Goal: Communication & Community: Answer question/provide support

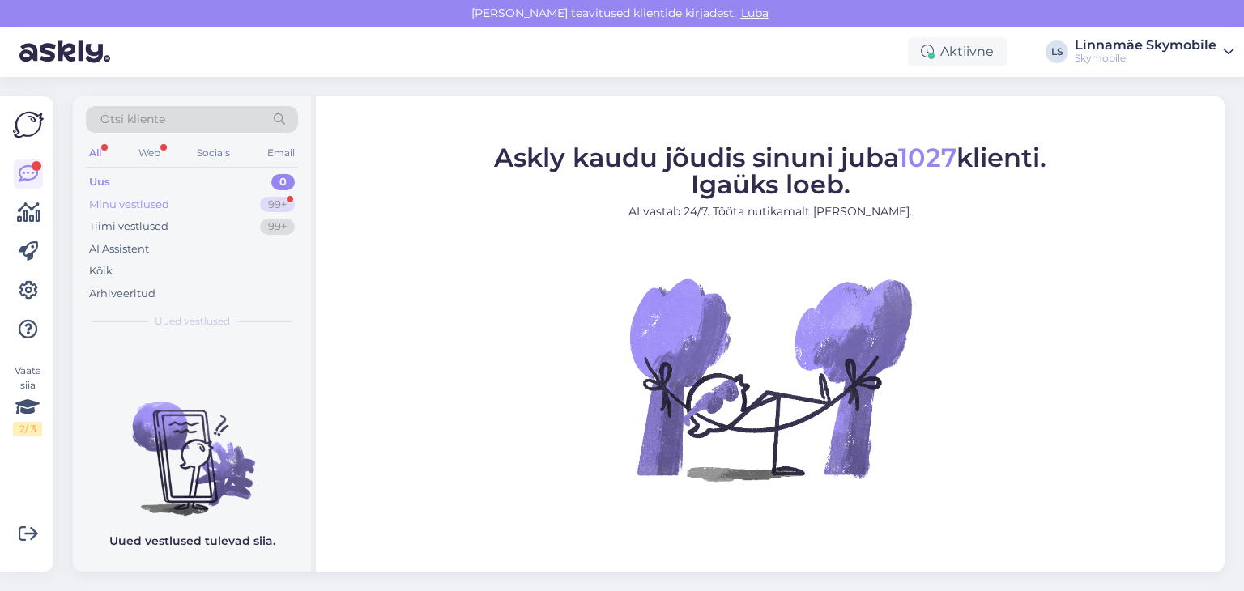
click at [194, 195] on div "Minu vestlused 99+" at bounding box center [192, 205] width 212 height 23
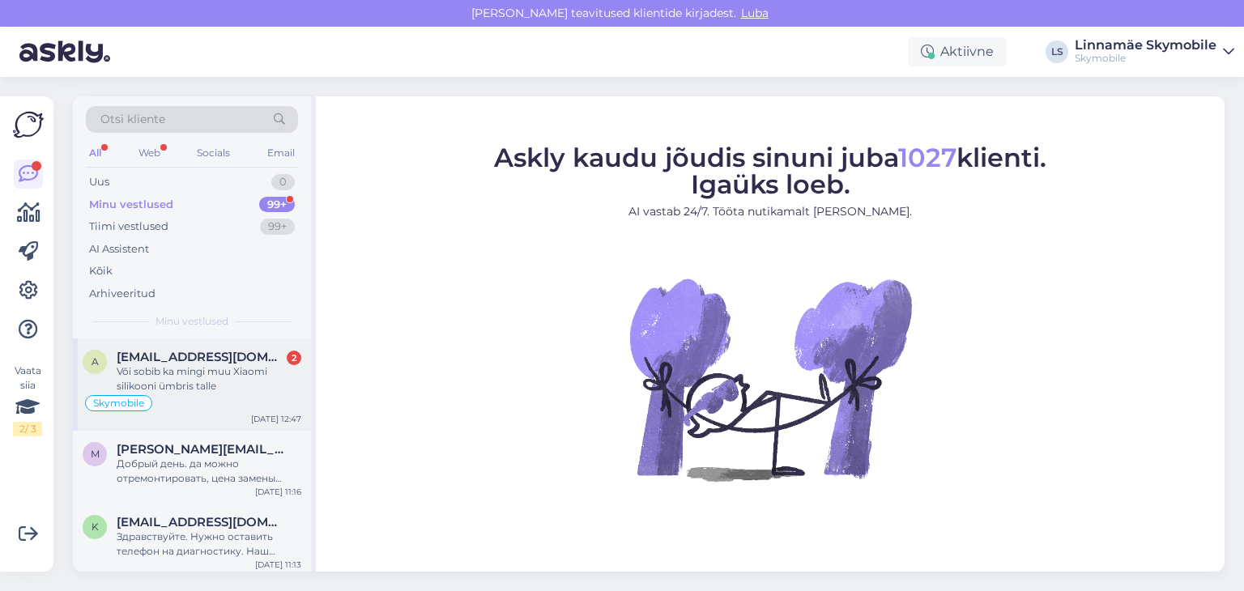
click at [226, 365] on div "Või sobib ka mingi muu Xiaomi silikooni ümbris talle" at bounding box center [209, 378] width 185 height 29
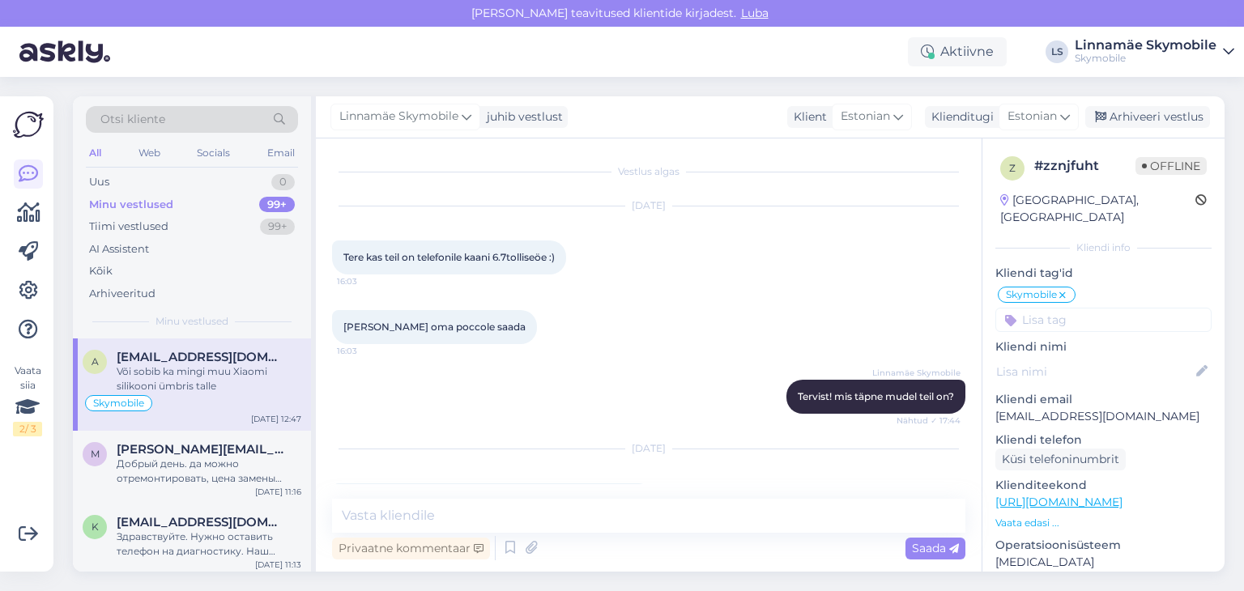
scroll to position [136, 0]
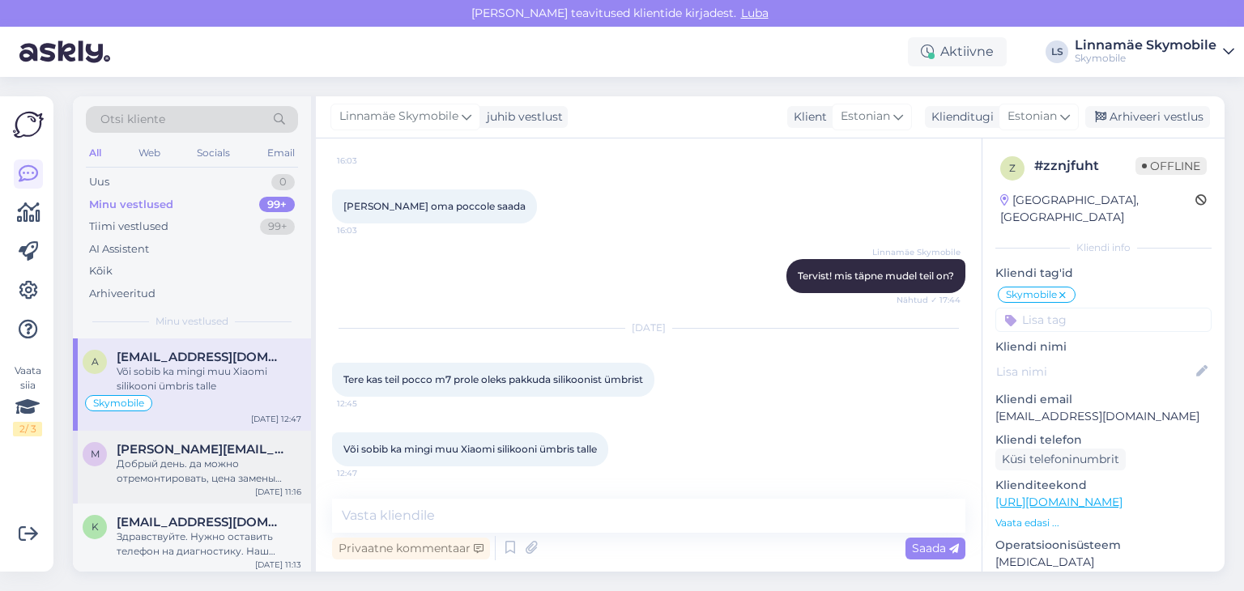
click at [209, 472] on div "Добрый день. да можно отремонтировать, цена замены гнезда зарядки 65 евро" at bounding box center [209, 471] width 185 height 29
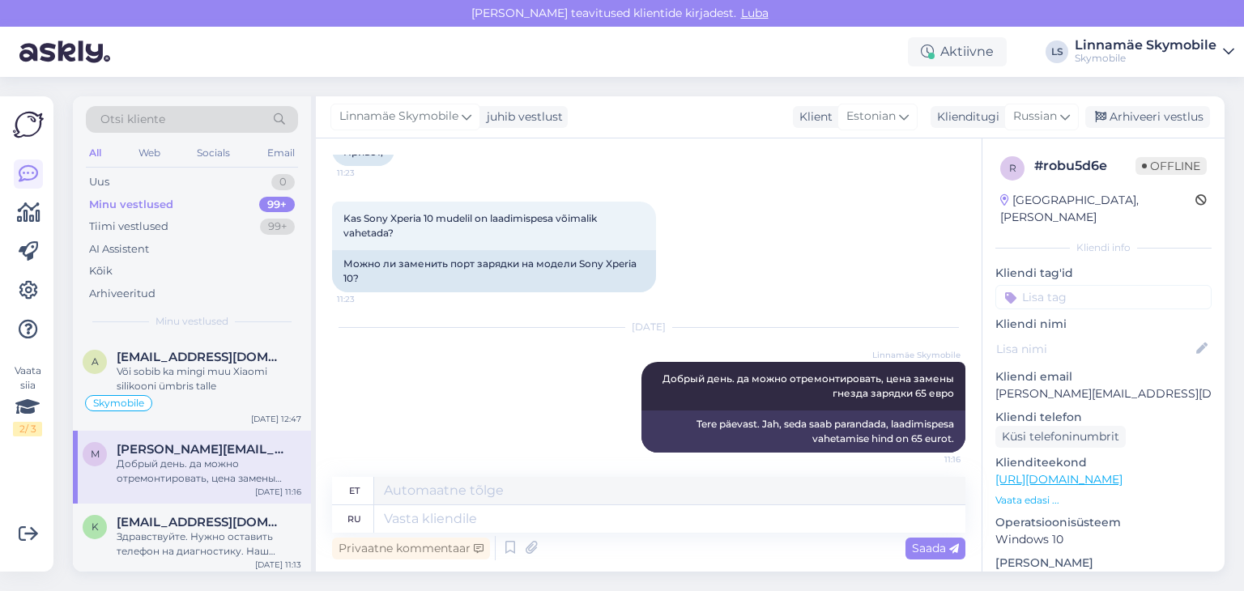
scroll to position [144, 0]
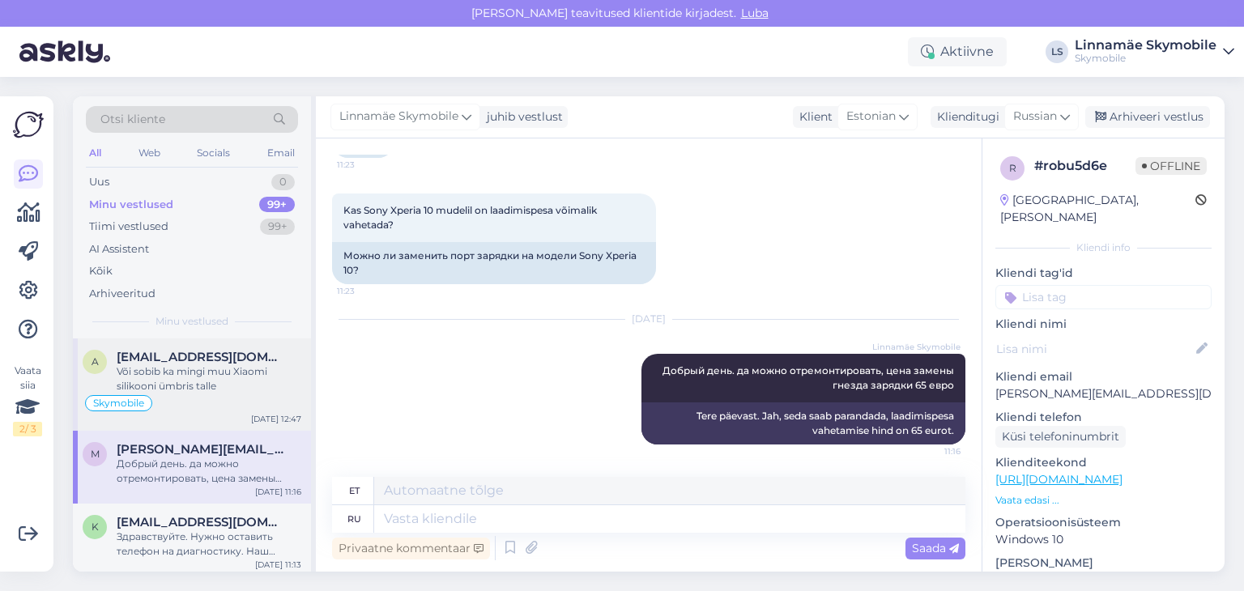
click at [217, 395] on div "Skymobile" at bounding box center [192, 403] width 219 height 19
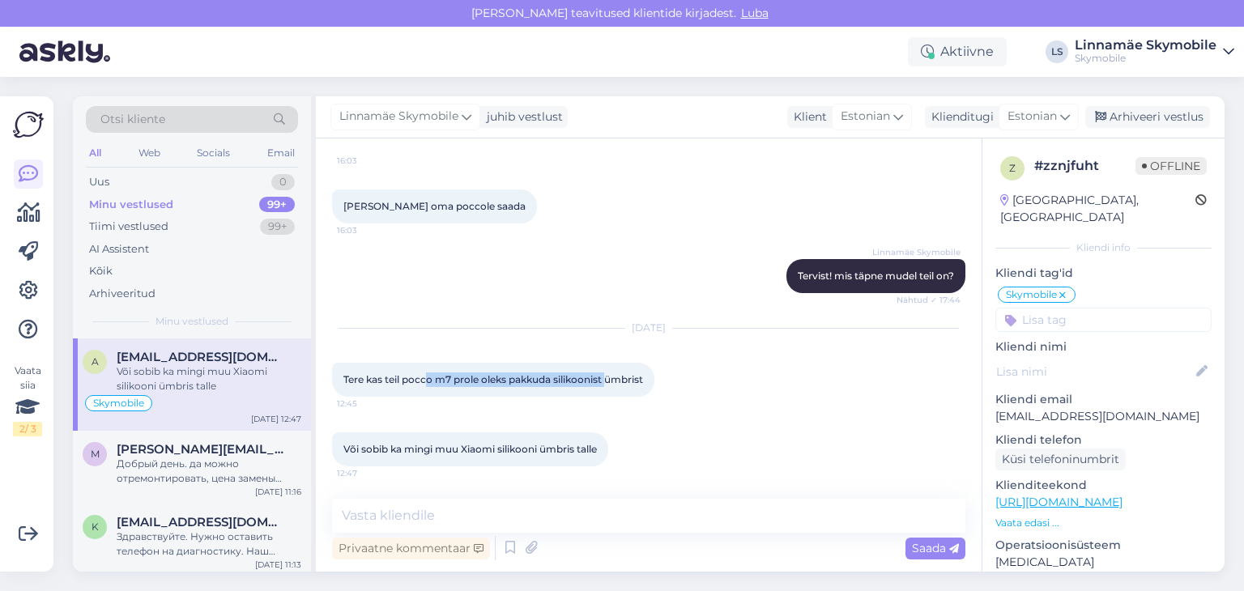
drag, startPoint x: 429, startPoint y: 364, endPoint x: 609, endPoint y: 356, distance: 180.0
click at [609, 363] on div "Tere kas teil pocco m7 prole oleks pakkuda silikoonist ümbrist 12:45" at bounding box center [493, 380] width 322 height 34
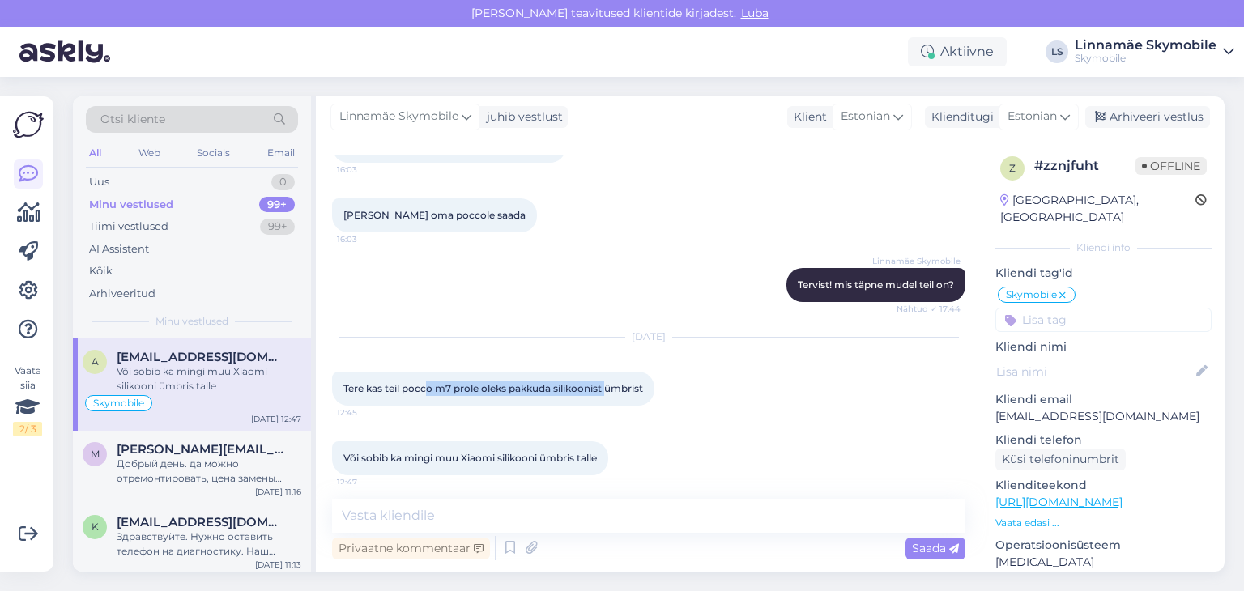
scroll to position [135, 0]
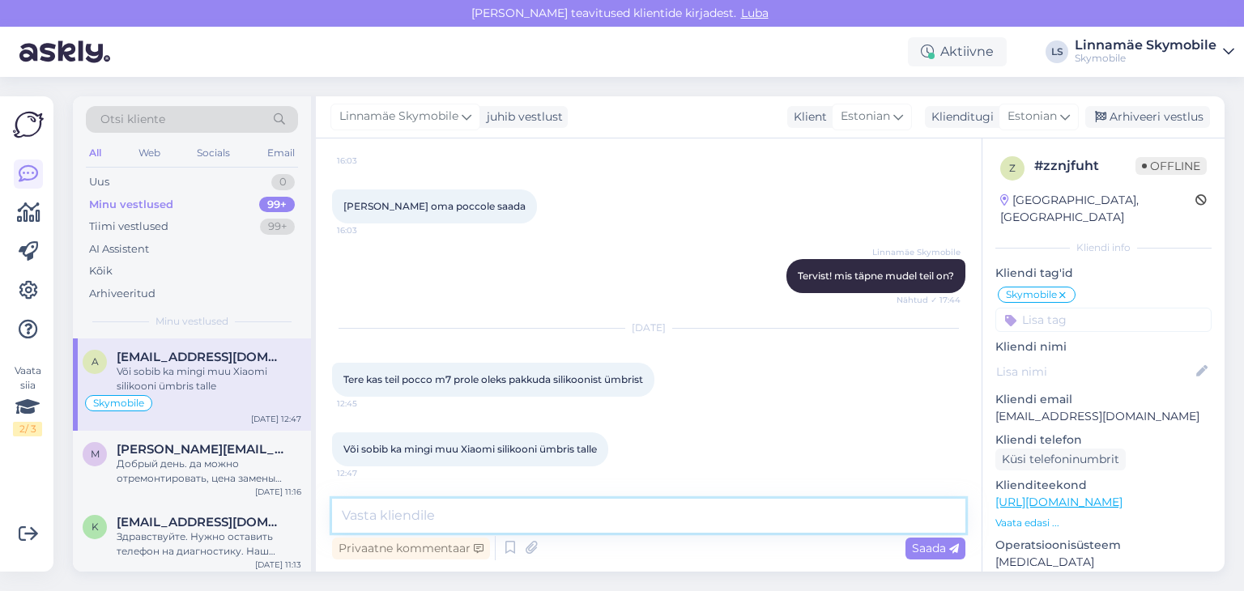
click at [392, 509] on textarea at bounding box center [648, 516] width 633 height 34
click at [431, 513] on textarea at bounding box center [648, 516] width 633 height 34
click at [372, 516] on textarea at bounding box center [648, 516] width 633 height 34
click at [370, 515] on textarea at bounding box center [648, 516] width 633 height 34
type textarea "Järve keskuses on läbipaistev ja must! Mujal ei ole."
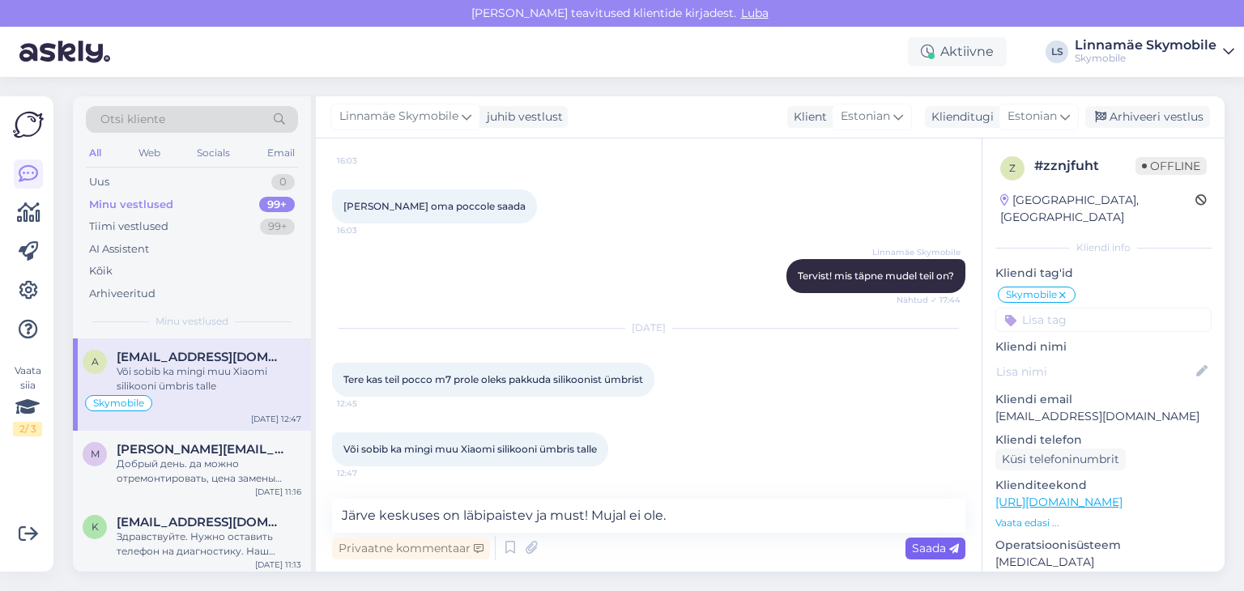
click at [917, 553] on span "Saada" at bounding box center [935, 548] width 47 height 15
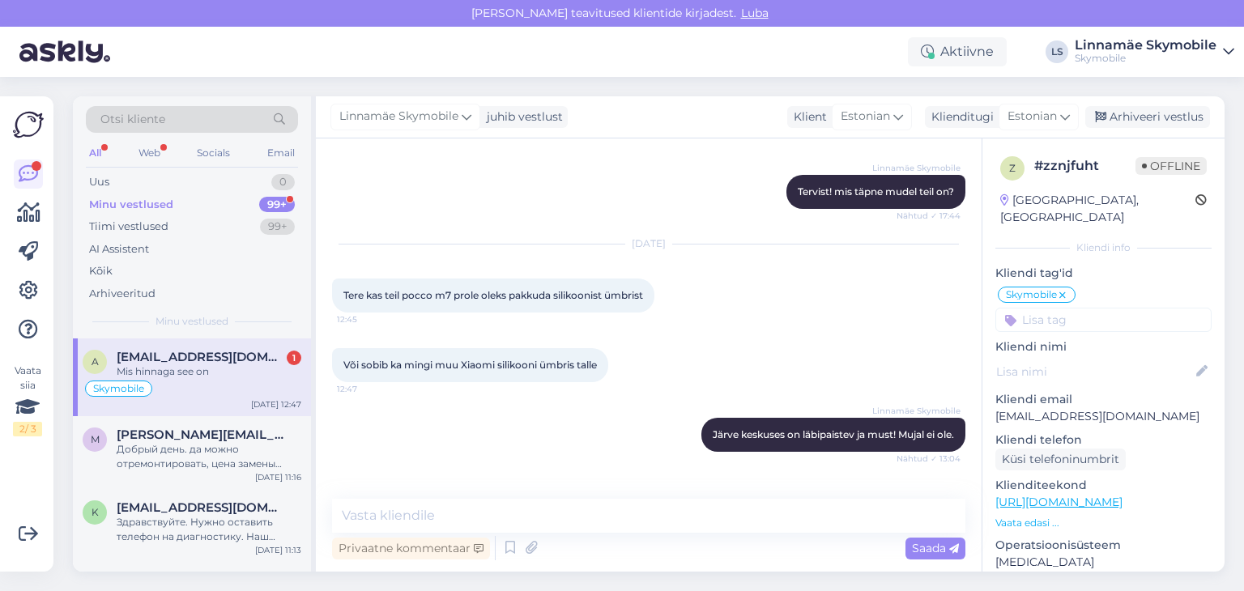
scroll to position [275, 0]
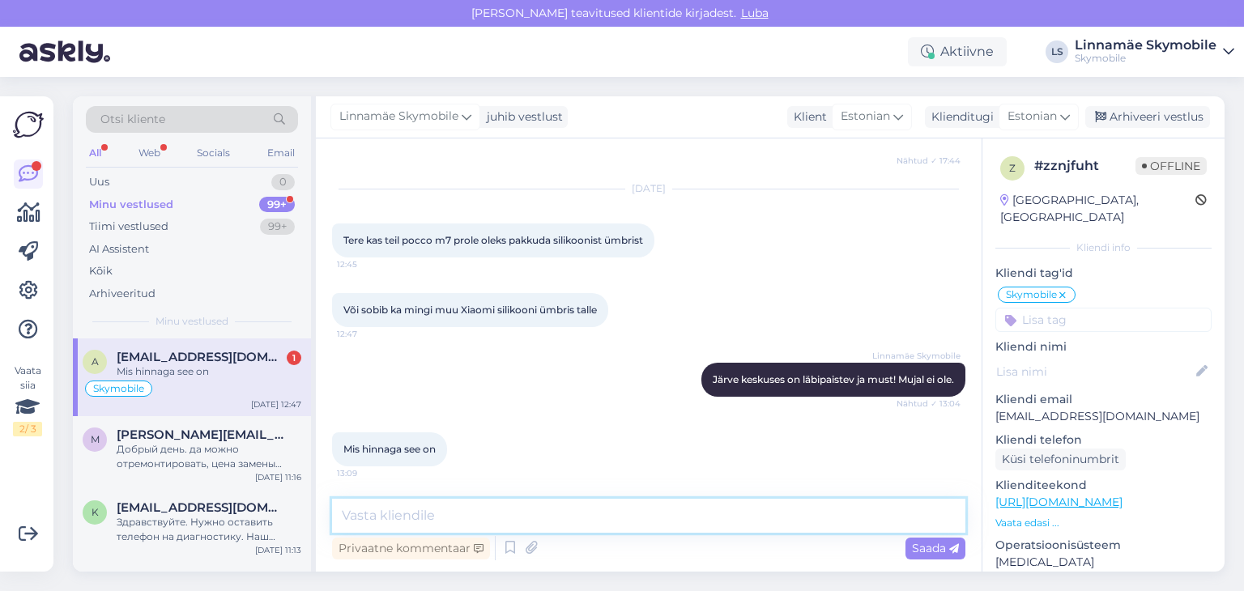
click at [833, 512] on textarea at bounding box center [648, 516] width 633 height 34
type textarea "18,90"
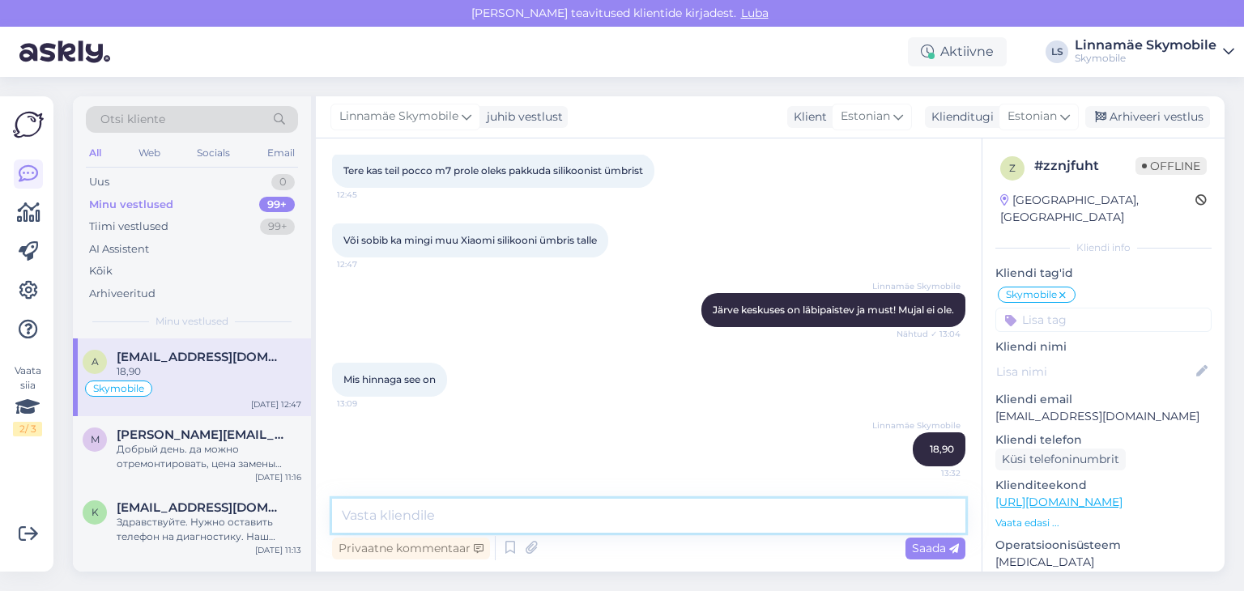
click at [826, 508] on textarea at bounding box center [648, 516] width 633 height 34
type textarea "kliendiks tehes 10 protsenti alla"
